Goal: Find specific page/section

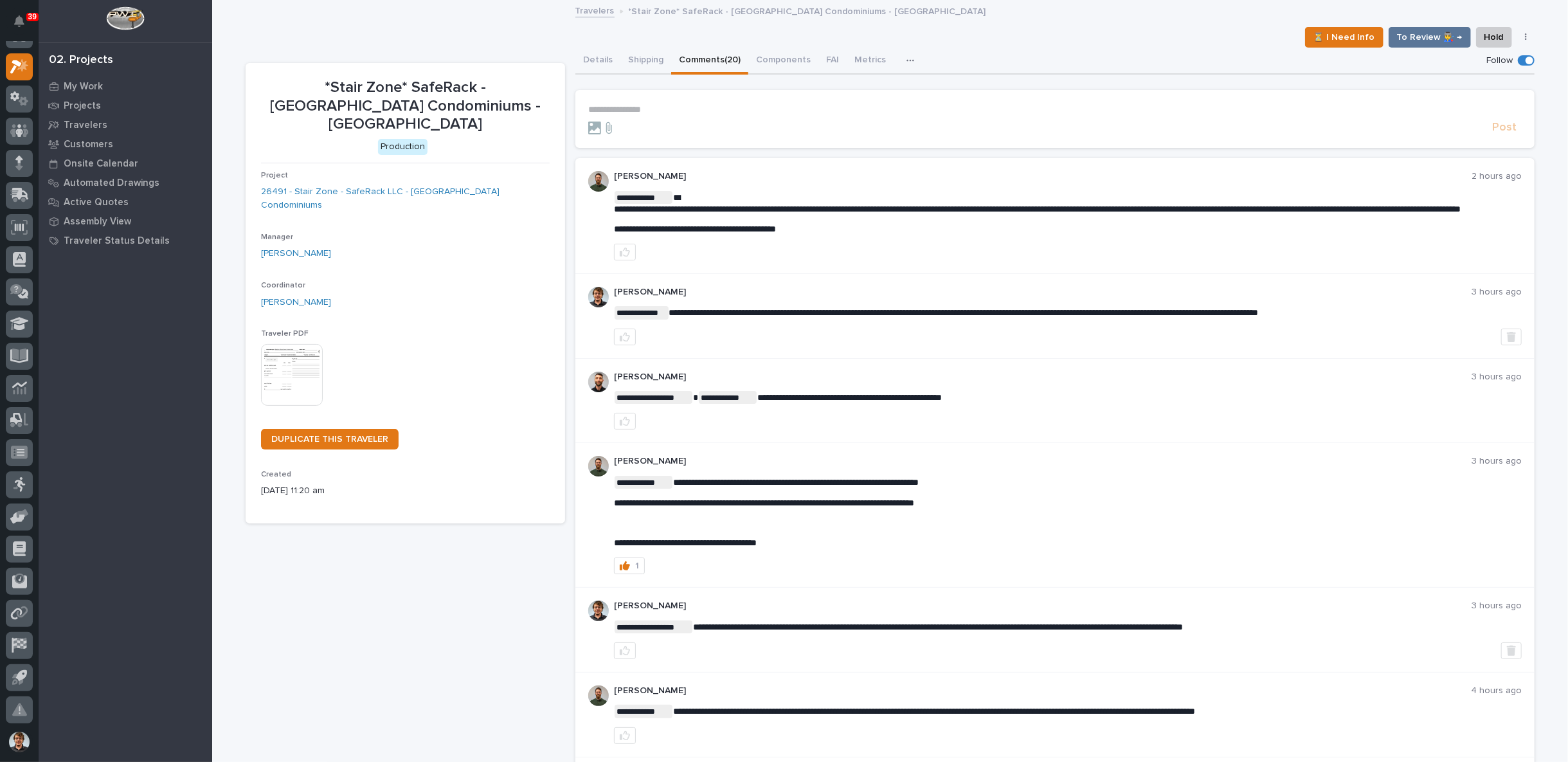
click at [625, 240] on div "**********" at bounding box center [1068, 215] width 908 height 88
click at [627, 250] on button "button" at bounding box center [625, 252] width 22 height 16
